Goal: Information Seeking & Learning: Learn about a topic

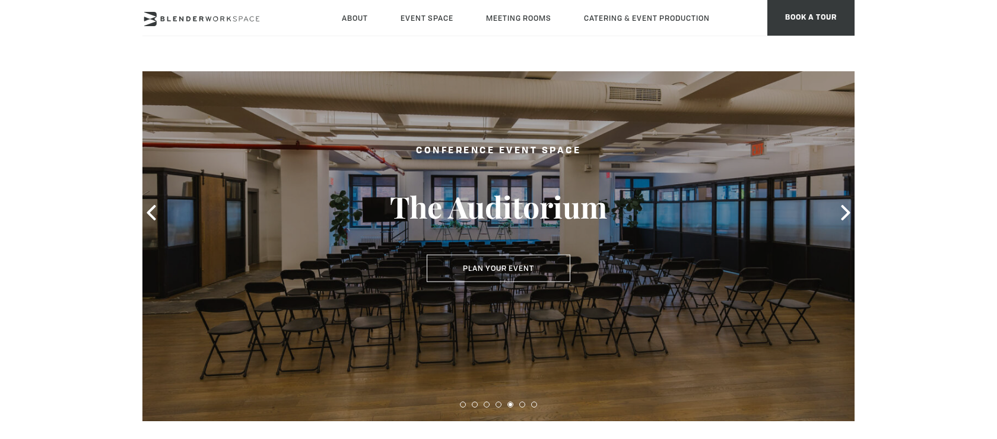
click at [746, 219] on div at bounding box center [498, 212] width 712 height 417
click at [842, 213] on icon at bounding box center [845, 212] width 15 height 15
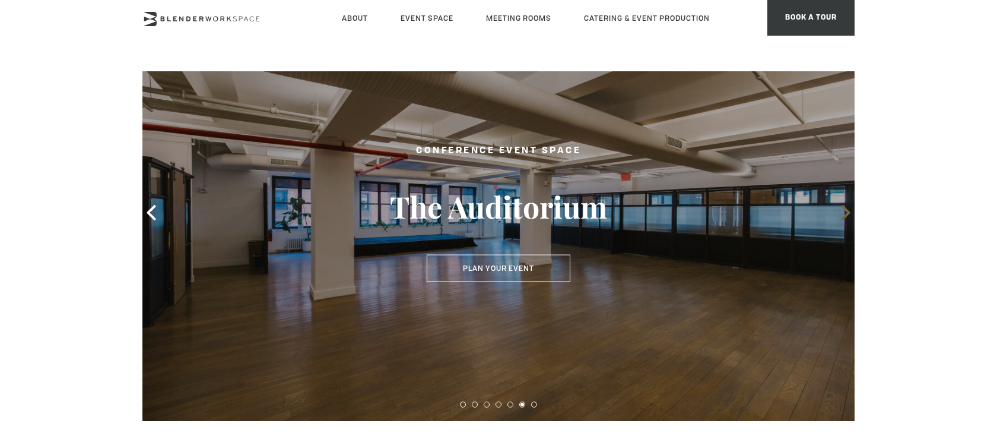
click at [842, 213] on icon at bounding box center [845, 212] width 15 height 15
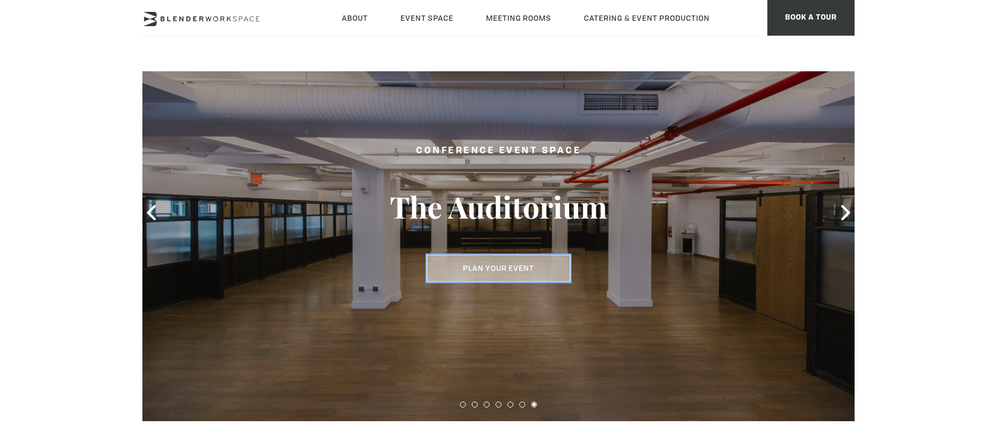
click at [471, 264] on button "Plan Your Event" at bounding box center [499, 268] width 144 height 27
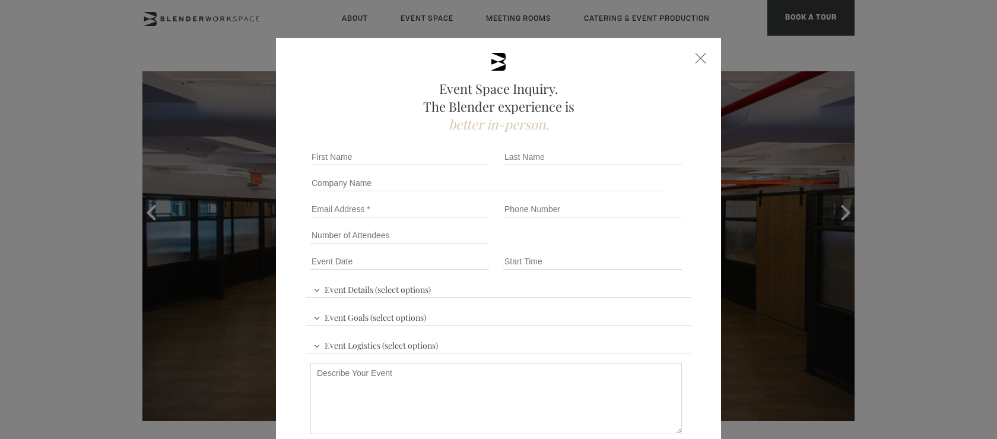
click at [698, 54] on div at bounding box center [701, 58] width 11 height 11
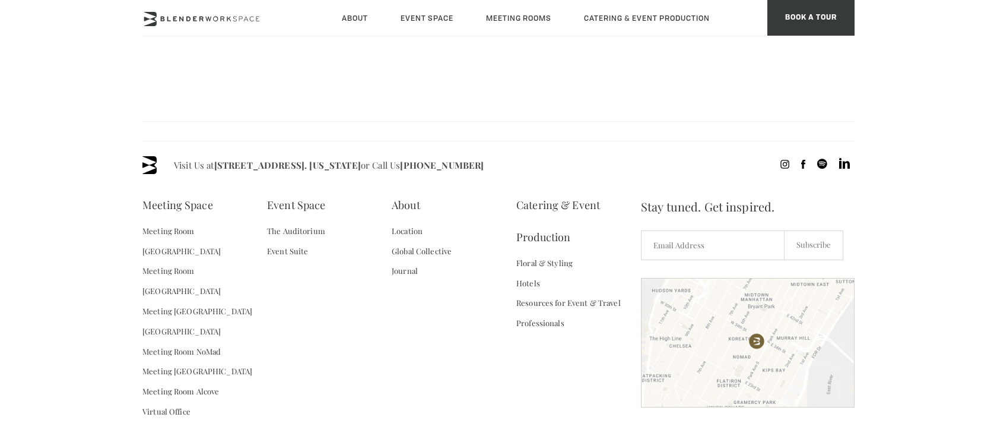
scroll to position [1234, 0]
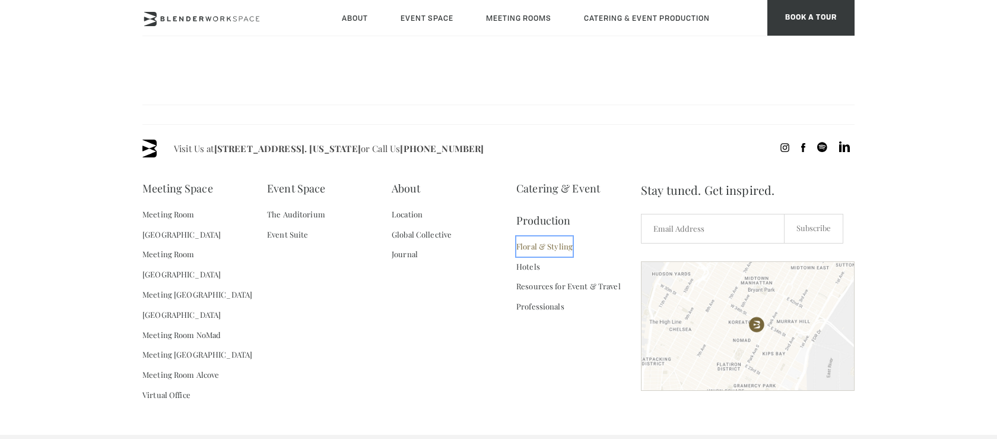
click at [554, 236] on link "Floral & Styling" at bounding box center [544, 246] width 56 height 20
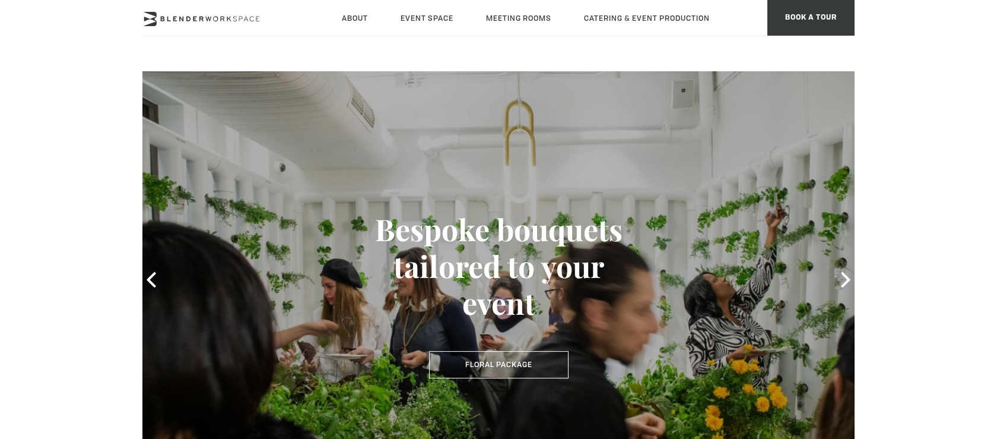
type div "[DATE]"
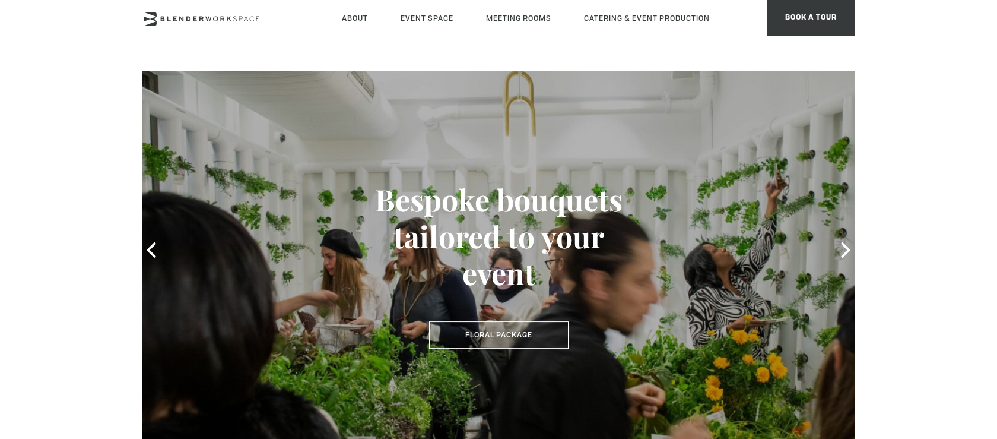
scroll to position [31, 0]
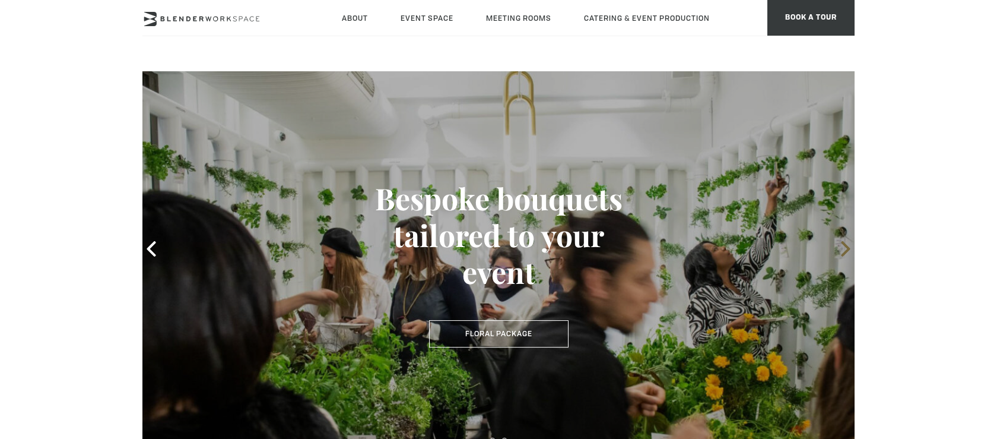
click at [848, 245] on icon at bounding box center [845, 248] width 15 height 15
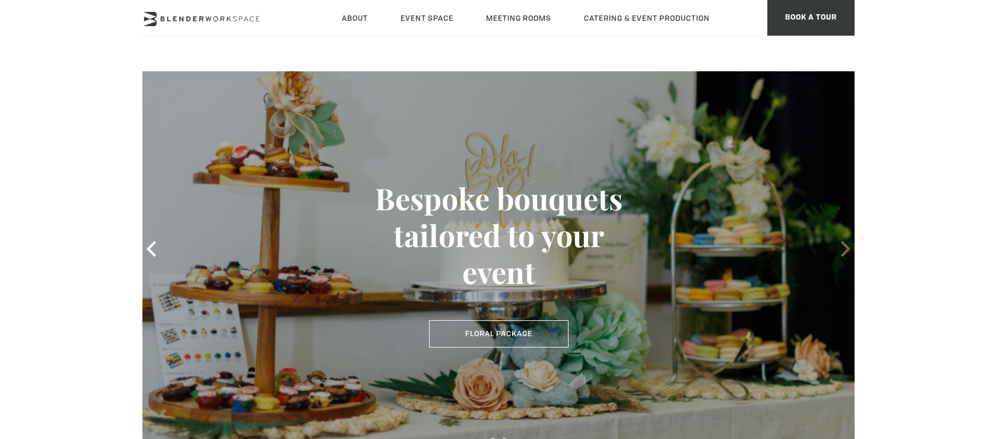
click at [848, 245] on icon at bounding box center [845, 248] width 15 height 15
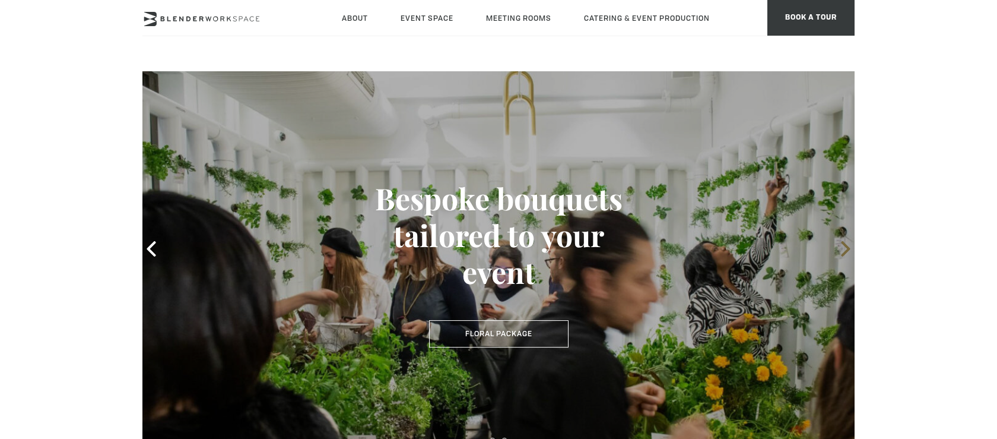
click at [848, 245] on icon at bounding box center [845, 248] width 15 height 15
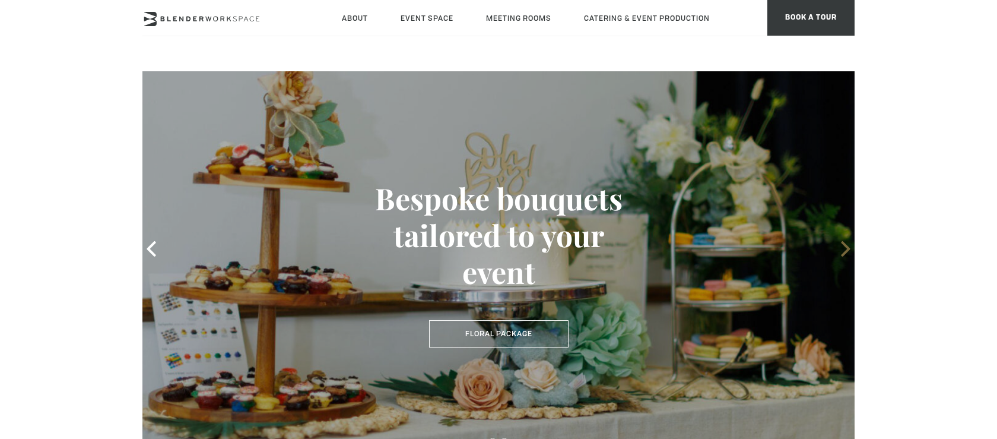
click at [848, 245] on icon at bounding box center [845, 248] width 15 height 15
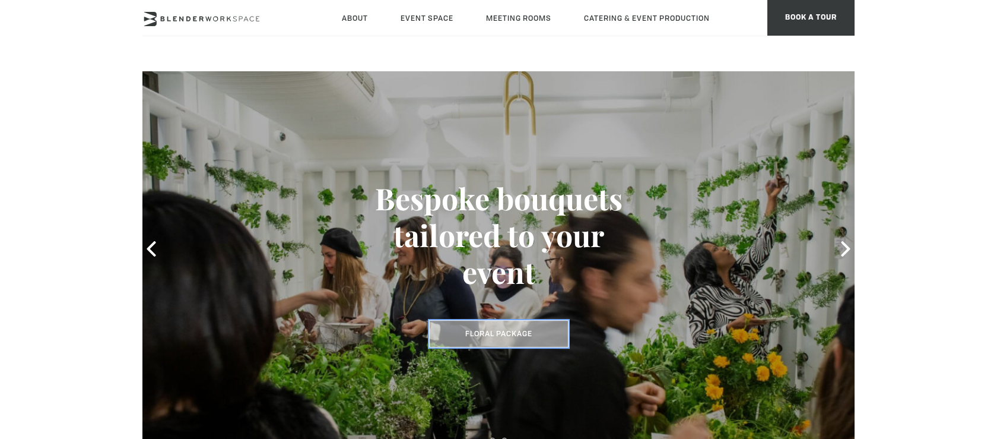
click at [487, 333] on link "Floral Package" at bounding box center [499, 333] width 140 height 27
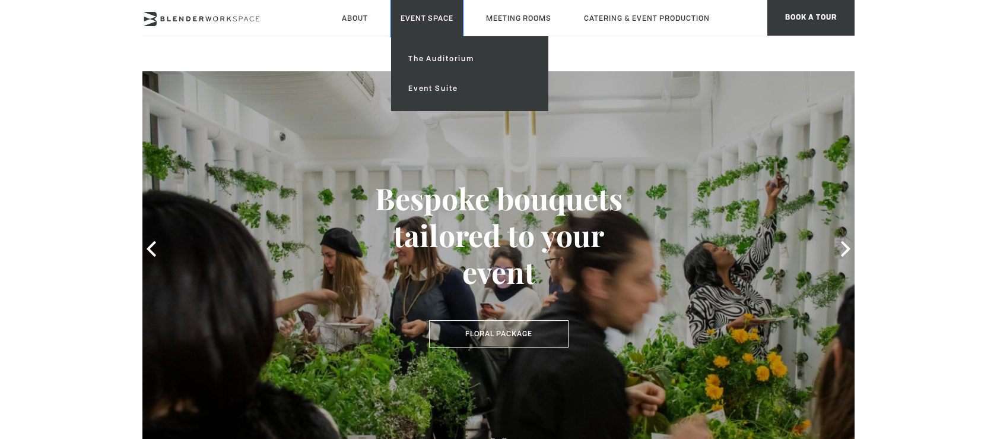
click at [429, 16] on link "Event Space" at bounding box center [427, 18] width 72 height 36
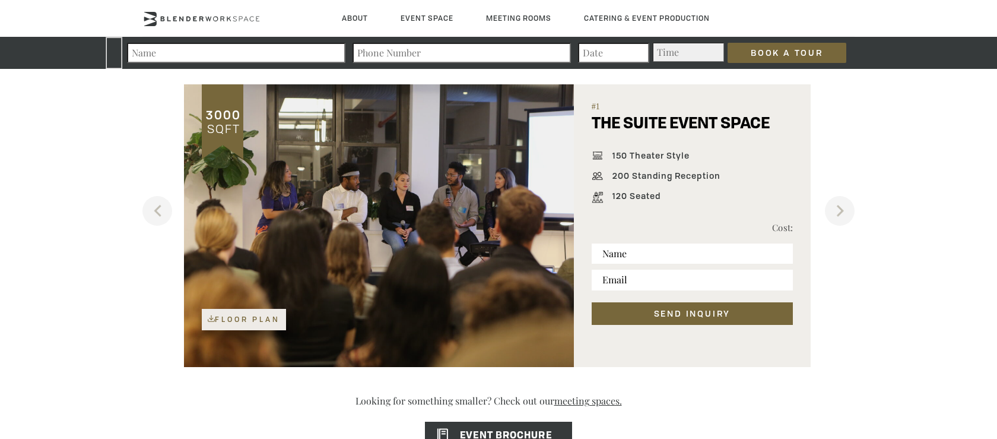
scroll to position [798, 0]
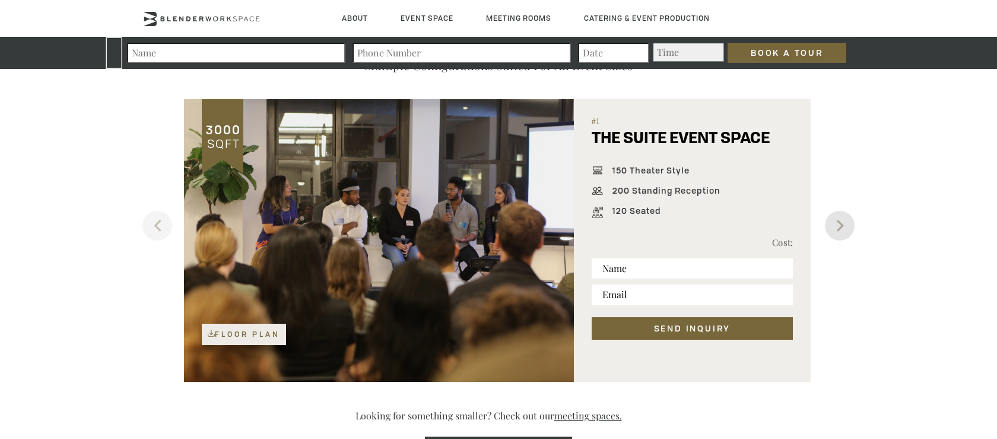
click at [835, 222] on button "Next" at bounding box center [840, 226] width 30 height 30
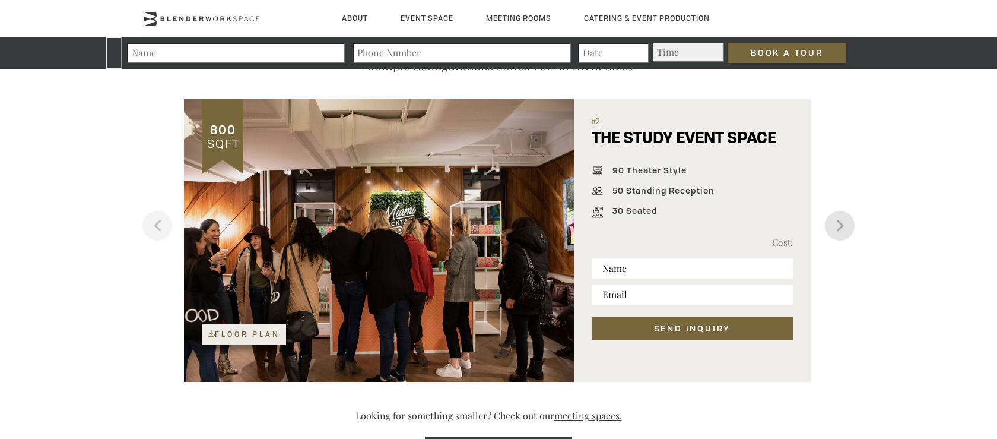
click at [835, 222] on button "Next" at bounding box center [840, 226] width 30 height 30
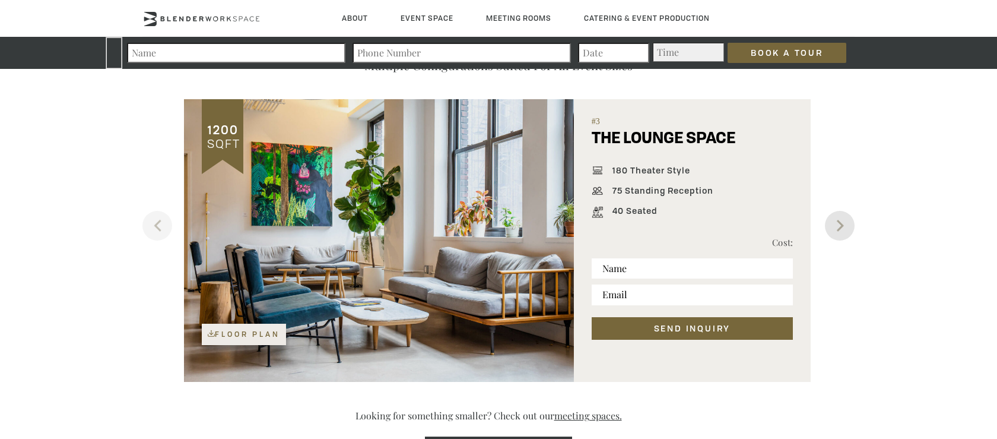
click at [835, 222] on button "Next" at bounding box center [840, 226] width 30 height 30
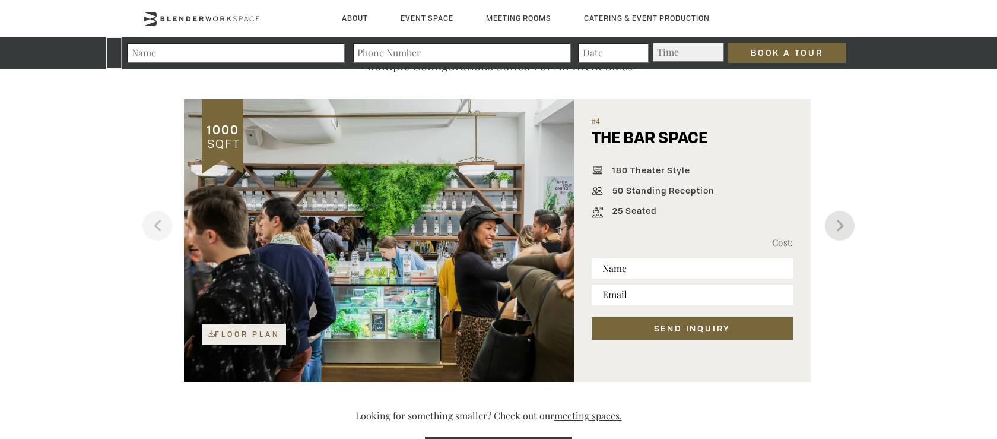
click at [835, 222] on button "Next" at bounding box center [840, 226] width 30 height 30
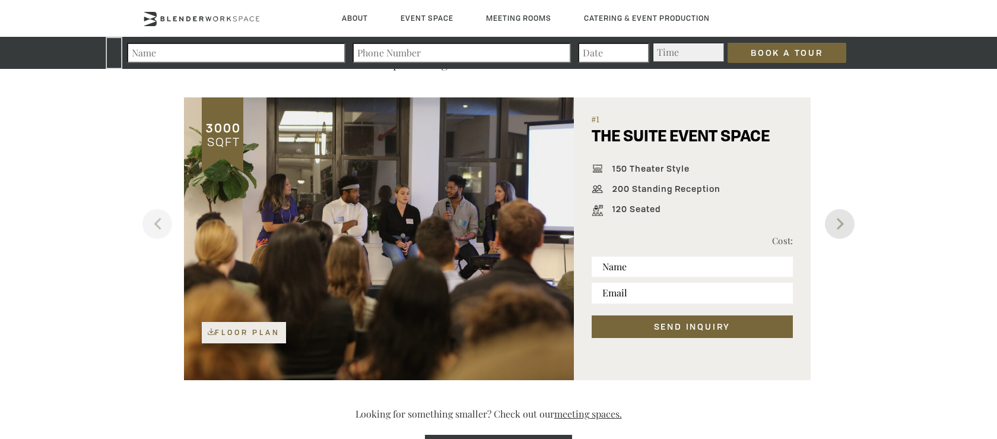
scroll to position [794, 0]
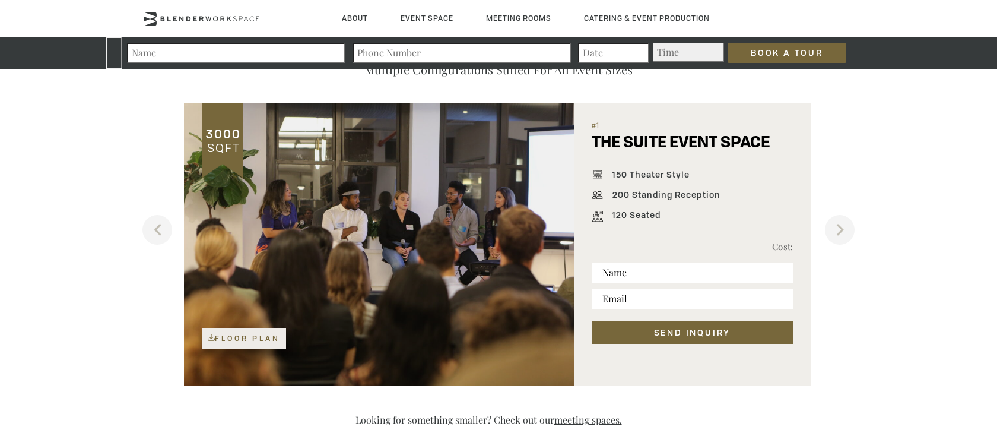
click at [519, 249] on div at bounding box center [379, 244] width 390 height 283
click at [841, 233] on button "Next" at bounding box center [840, 230] width 30 height 30
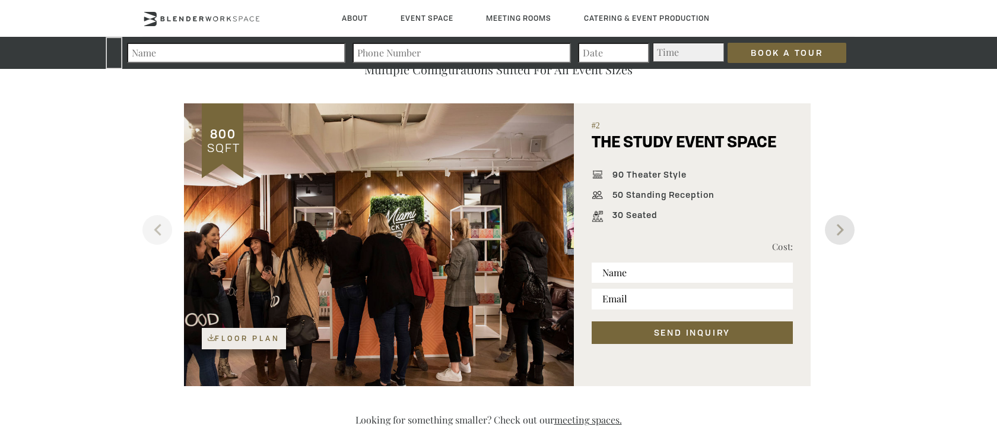
click at [841, 233] on button "Next" at bounding box center [840, 230] width 30 height 30
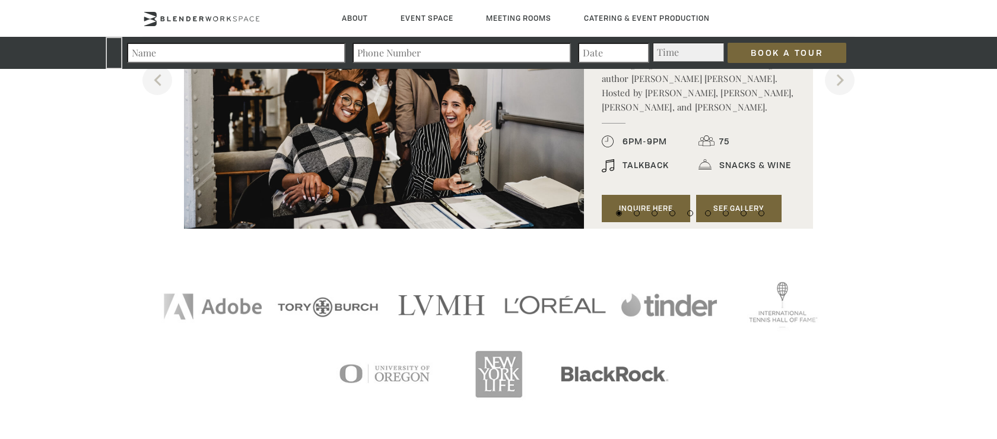
scroll to position [1262, 0]
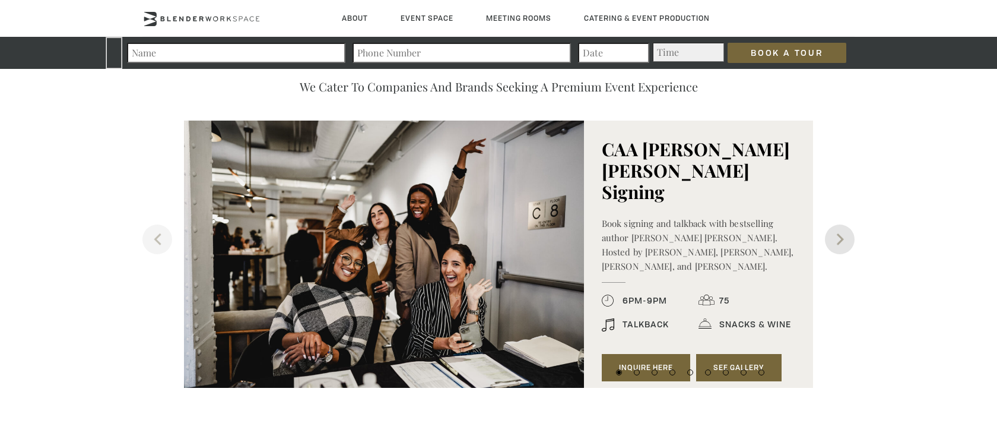
click at [836, 252] on button "Next" at bounding box center [840, 239] width 30 height 30
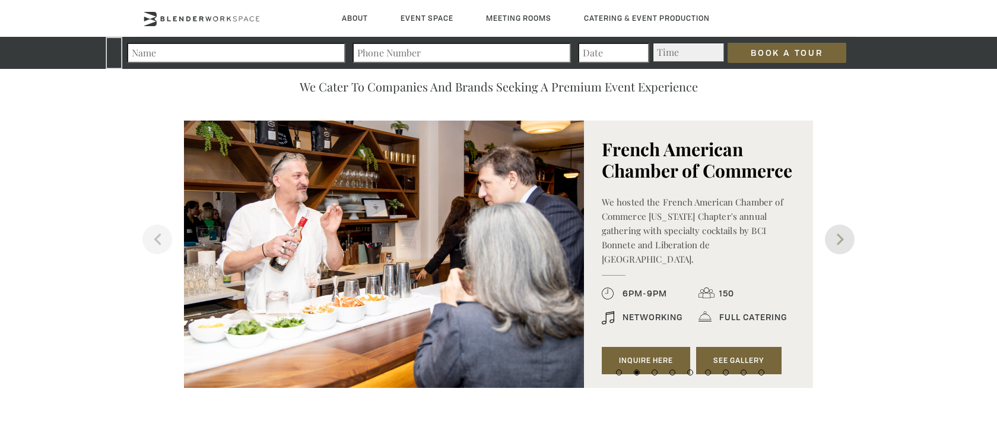
click at [835, 241] on button "Next" at bounding box center [840, 239] width 30 height 30
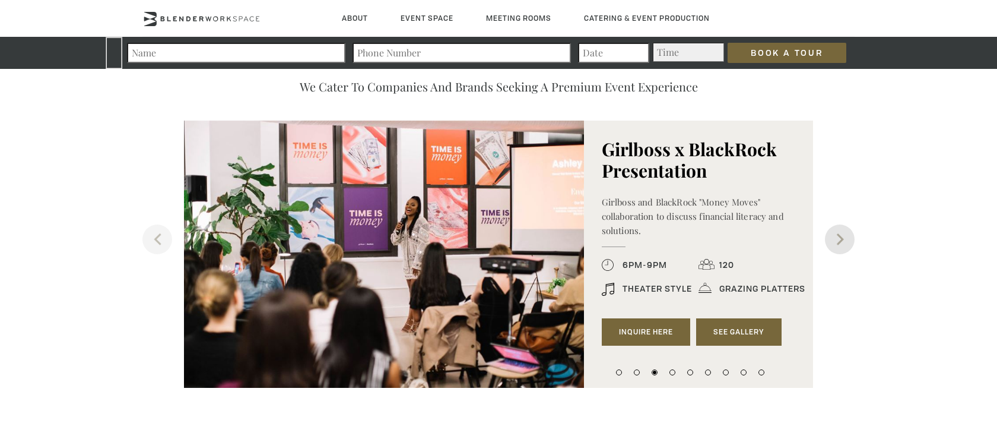
click at [835, 241] on button "Next" at bounding box center [840, 239] width 30 height 30
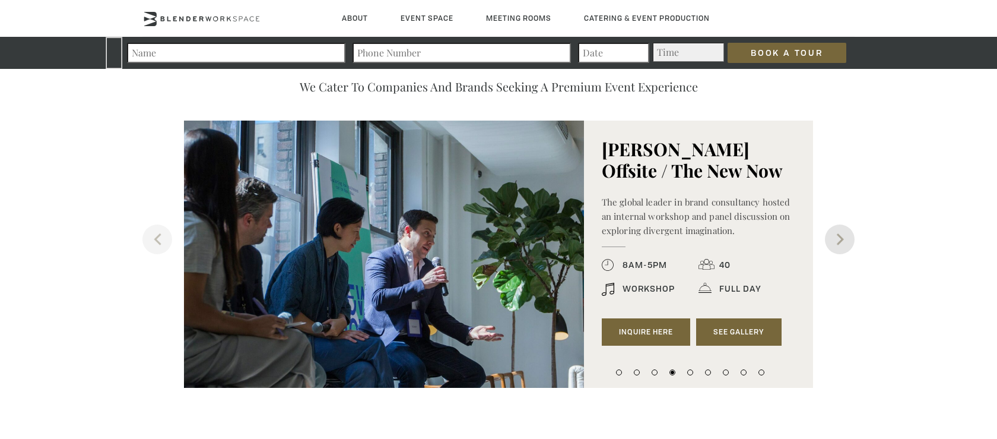
click at [835, 241] on button "Next" at bounding box center [840, 239] width 30 height 30
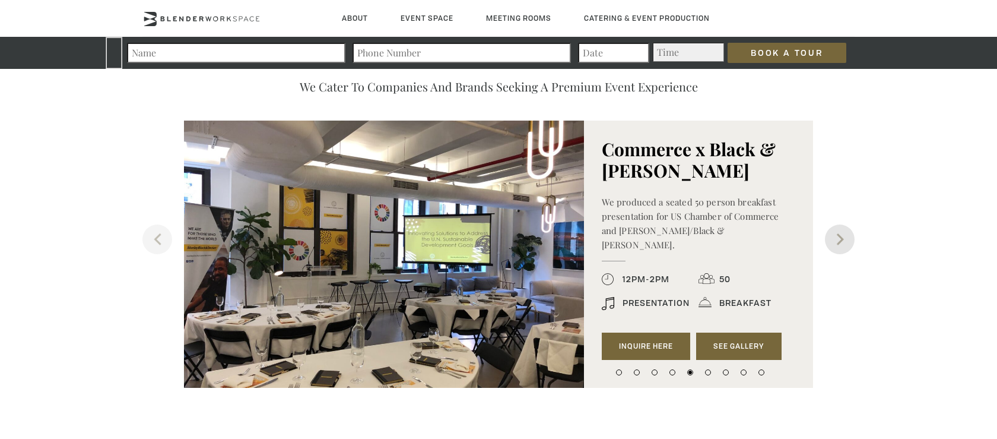
click at [835, 241] on button "Next" at bounding box center [840, 239] width 30 height 30
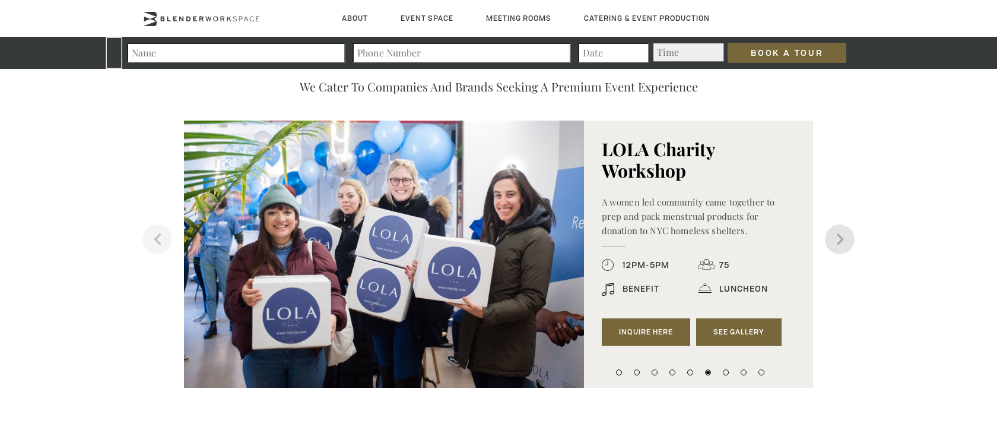
click at [835, 241] on button "Next" at bounding box center [840, 239] width 30 height 30
